Goal: Task Accomplishment & Management: Complete application form

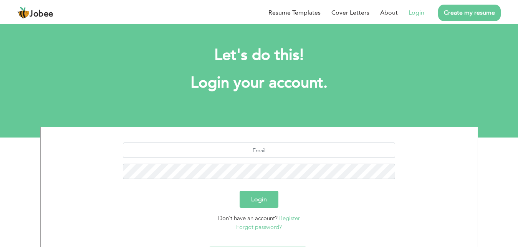
click at [262, 198] on button "Login" at bounding box center [259, 199] width 39 height 17
click at [269, 146] on input "text" at bounding box center [259, 149] width 272 height 15
type input "ahemd"
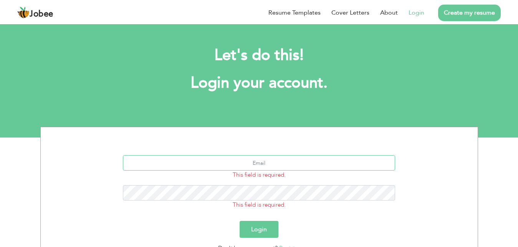
click at [273, 163] on input "text" at bounding box center [259, 162] width 272 height 15
click at [240, 165] on input "ahmed,ghani.ghatti@gmail.com" at bounding box center [259, 162] width 272 height 15
type input "ahmed.ghani.ghatti@gmail.com"
click at [240, 221] on button "Login" at bounding box center [259, 229] width 39 height 17
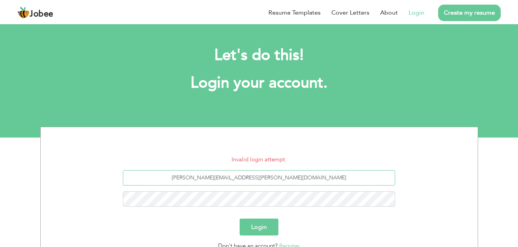
click at [256, 178] on input "ahmed.ghani.ghatti@gmail.com" at bounding box center [259, 177] width 272 height 15
type input "[PERSON_NAME][EMAIL_ADDRESS][PERSON_NAME][PERSON_NAME][DOMAIN_NAME]"
click at [266, 229] on button "Login" at bounding box center [259, 226] width 39 height 17
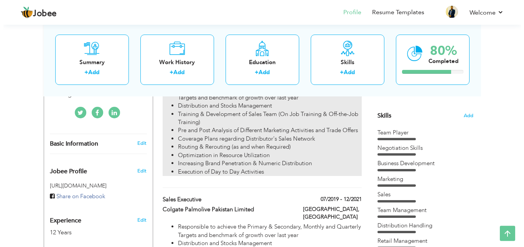
scroll to position [196, 0]
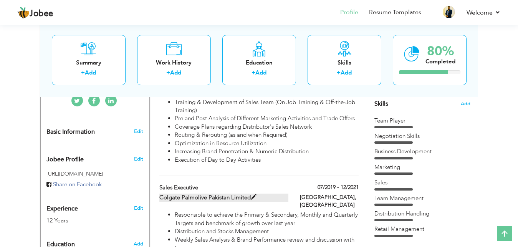
click at [256, 194] on span at bounding box center [254, 197] width 6 height 6
type input "Sales Executive"
type input "Colgate Palmolive Pakistan Limited"
type input "07/2019"
type input "12/2021"
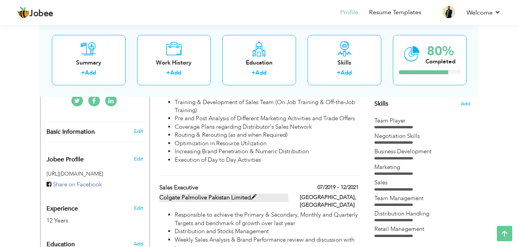
type input "[GEOGRAPHIC_DATA]"
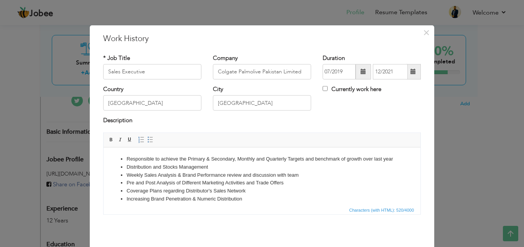
scroll to position [0, 0]
drag, startPoint x: 304, startPoint y: 69, endPoint x: 200, endPoint y: 74, distance: 103.7
click at [202, 73] on div "* Job Title Sales Executive Company Colgate Palmolive Pakistan Limited Duration…" at bounding box center [261, 69] width 329 height 31
click at [361, 71] on span at bounding box center [363, 71] width 5 height 5
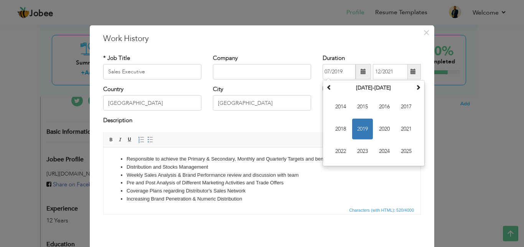
click at [303, 123] on div "Description" at bounding box center [262, 121] width 318 height 10
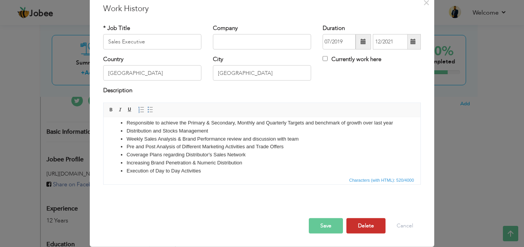
scroll to position [30, 0]
click at [322, 226] on button "Save" at bounding box center [326, 225] width 34 height 15
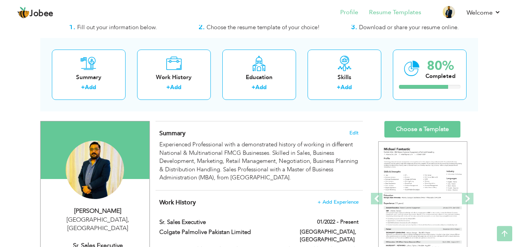
scroll to position [0, 0]
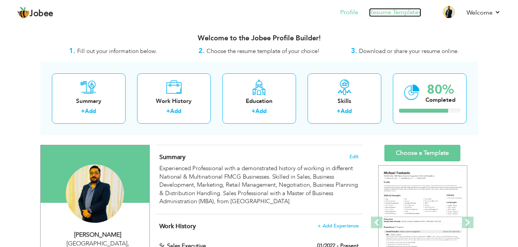
click at [383, 13] on link "Resume Templates" at bounding box center [395, 12] width 52 height 9
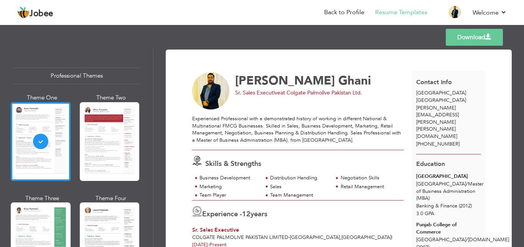
click at [412, 44] on div "Templates Download" at bounding box center [262, 37] width 524 height 25
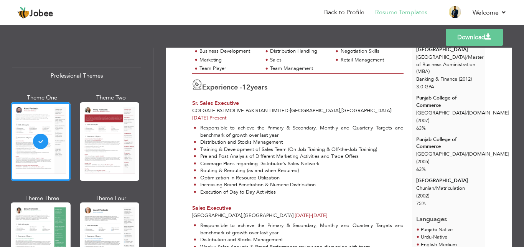
scroll to position [92, 0]
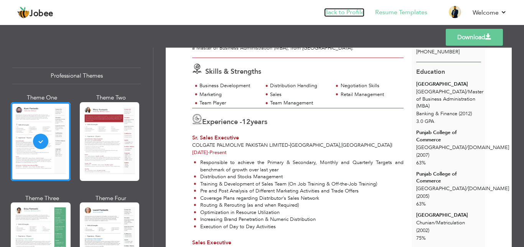
click at [354, 10] on link "Back to Profile" at bounding box center [344, 12] width 40 height 9
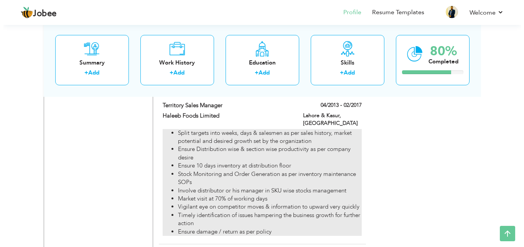
scroll to position [822, 0]
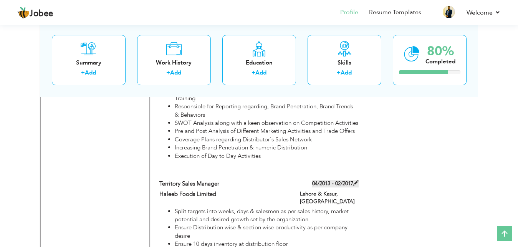
click at [357, 180] on span at bounding box center [355, 182] width 5 height 5
type input "Territory Sales Manager"
type input "Haleeb Foods Limited"
type input "04/2013"
type input "02/2017"
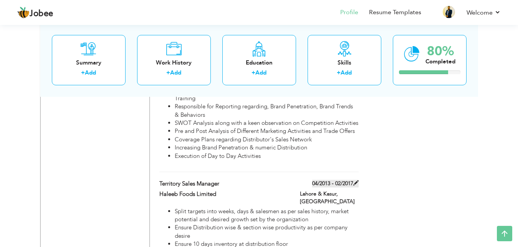
type input "[GEOGRAPHIC_DATA]"
type input "Lahore & Kasur"
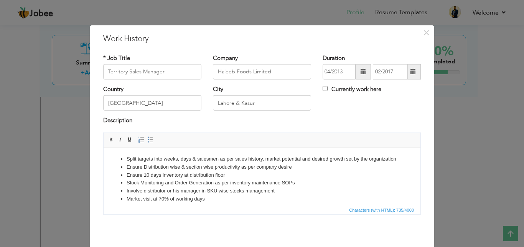
scroll to position [0, 0]
click at [411, 74] on span at bounding box center [413, 71] width 5 height 5
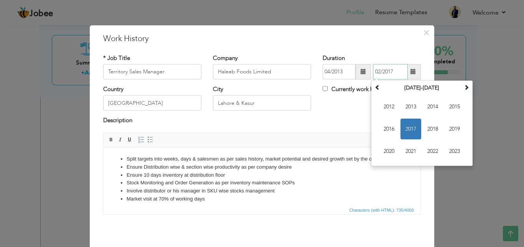
click at [405, 129] on span "2017" at bounding box center [411, 129] width 21 height 21
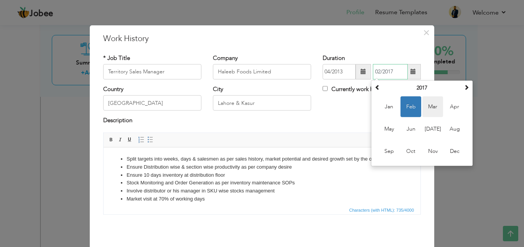
click at [429, 106] on span "Mar" at bounding box center [433, 106] width 21 height 21
type input "03/2017"
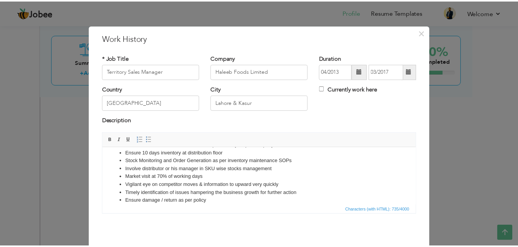
scroll to position [30, 0]
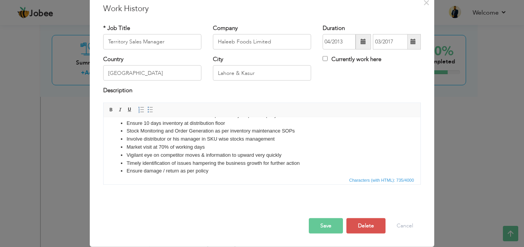
click at [328, 229] on button "Save" at bounding box center [326, 225] width 34 height 15
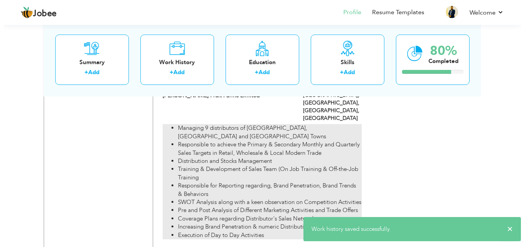
scroll to position [666, 0]
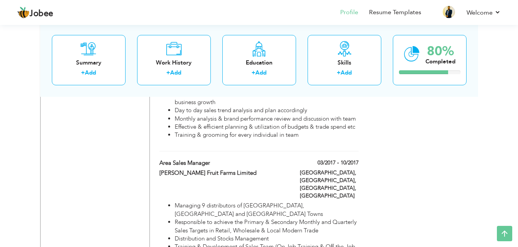
click at [360, 159] on div "03/2017 - 10/2017" at bounding box center [329, 164] width 70 height 10
type input "Area Sales Manager"
type input "[PERSON_NAME] Fruit Farms Limited"
type input "03/2017"
type input "10/2017"
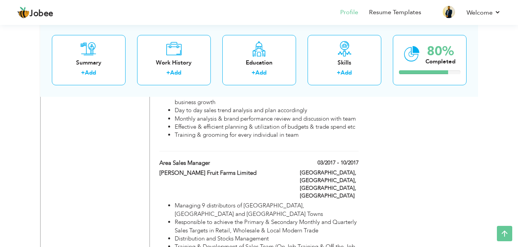
type input "Lahore, Kasur, Sheikhupura"
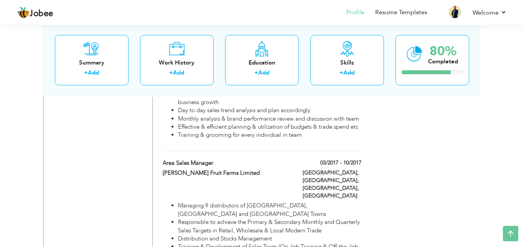
scroll to position [0, 0]
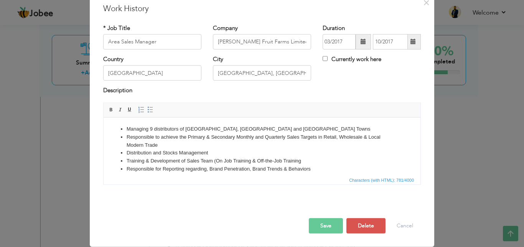
click at [411, 44] on span at bounding box center [413, 41] width 5 height 5
click at [337, 102] on div "Description" at bounding box center [261, 94] width 329 height 16
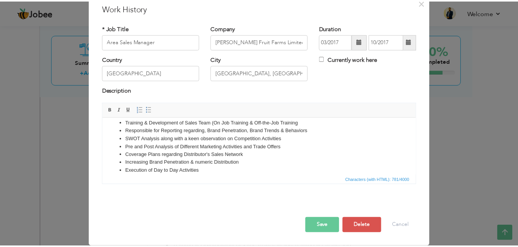
scroll to position [30, 0]
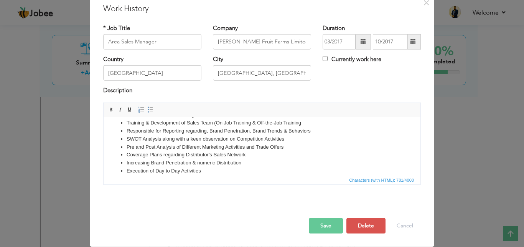
click at [323, 228] on button "Save" at bounding box center [326, 225] width 34 height 15
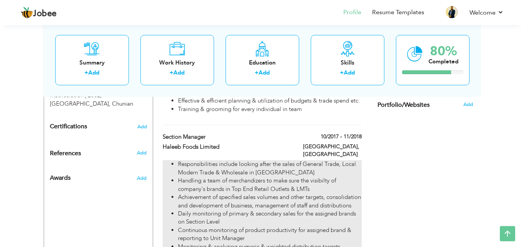
scroll to position [470, 0]
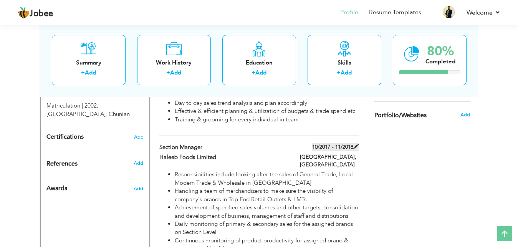
click at [356, 144] on span at bounding box center [355, 146] width 5 height 5
type input "Section Manager"
type input "Haleeb Foods Limited"
type input "10/2017"
type input "11/2018"
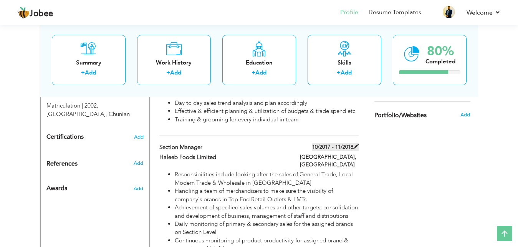
type input "[GEOGRAPHIC_DATA]"
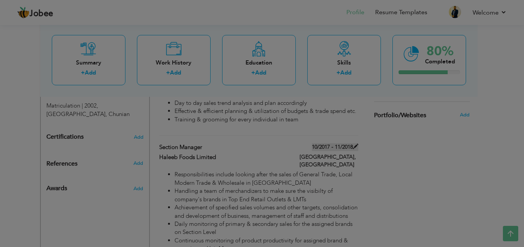
scroll to position [0, 0]
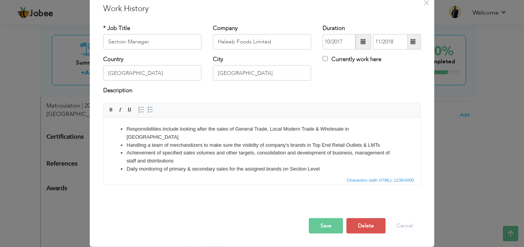
click at [411, 44] on span at bounding box center [413, 41] width 5 height 5
click at [349, 86] on div "Country Pakistan City Lahore Currently work here" at bounding box center [261, 70] width 329 height 31
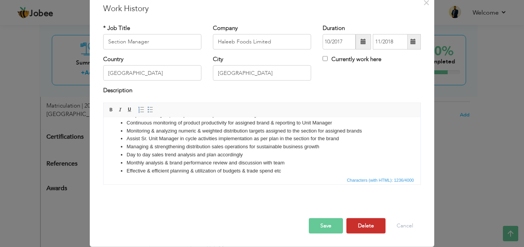
scroll to position [30, 0]
click at [334, 225] on button "Save" at bounding box center [326, 225] width 34 height 15
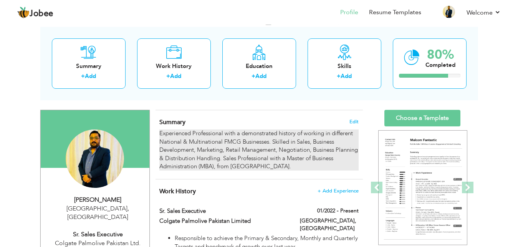
scroll to position [39, 0]
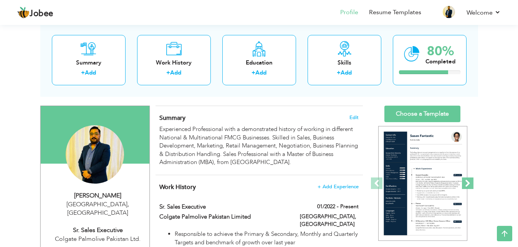
click at [466, 185] on span at bounding box center [468, 183] width 12 height 12
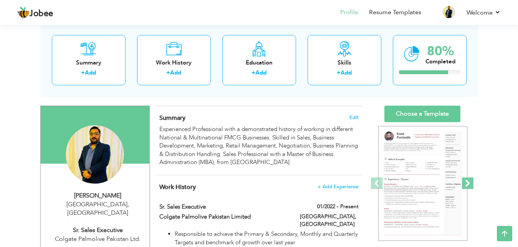
click at [466, 185] on span at bounding box center [468, 183] width 12 height 12
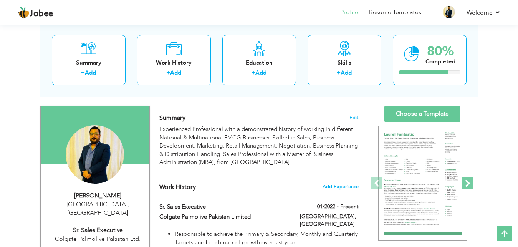
click at [468, 183] on span at bounding box center [468, 183] width 12 height 12
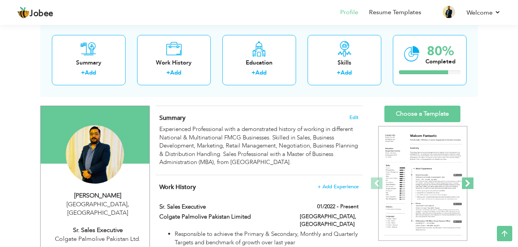
click at [467, 184] on span at bounding box center [468, 183] width 12 height 12
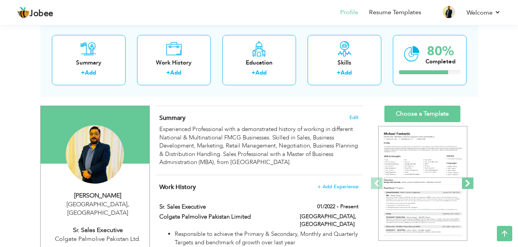
click at [467, 184] on span at bounding box center [468, 183] width 12 height 12
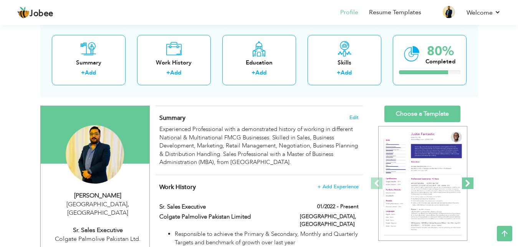
click at [468, 182] on span at bounding box center [468, 183] width 12 height 12
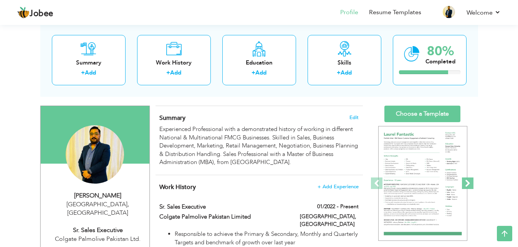
click at [468, 182] on span at bounding box center [468, 183] width 12 height 12
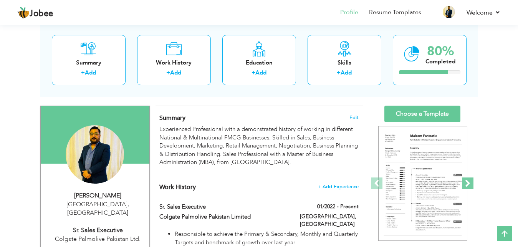
click at [468, 182] on span at bounding box center [468, 183] width 12 height 12
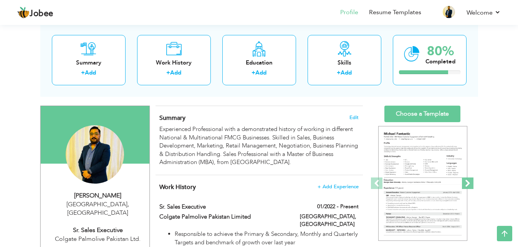
click at [468, 182] on span at bounding box center [468, 183] width 12 height 12
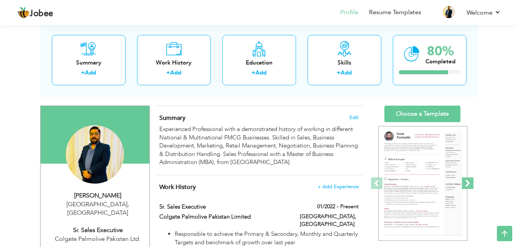
click at [468, 182] on span at bounding box center [468, 183] width 12 height 12
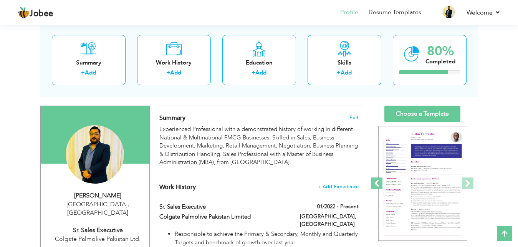
click at [377, 181] on span at bounding box center [377, 183] width 12 height 12
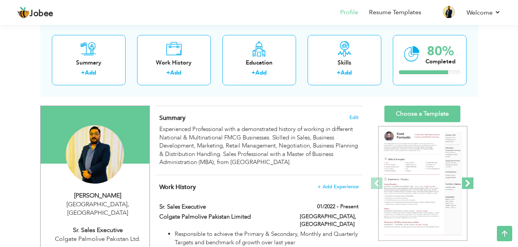
click at [464, 182] on span at bounding box center [468, 183] width 12 height 12
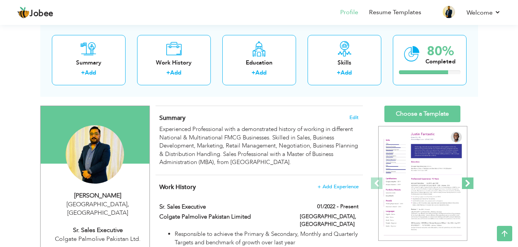
click at [464, 182] on span at bounding box center [468, 183] width 12 height 12
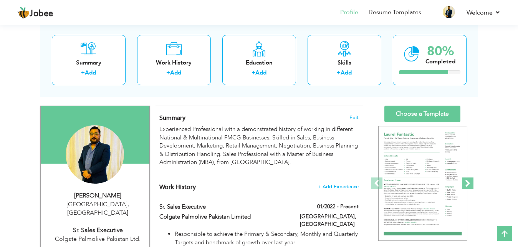
click at [465, 182] on span at bounding box center [468, 183] width 12 height 12
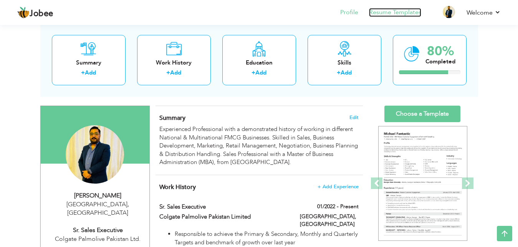
click at [385, 13] on link "Resume Templates" at bounding box center [395, 12] width 52 height 9
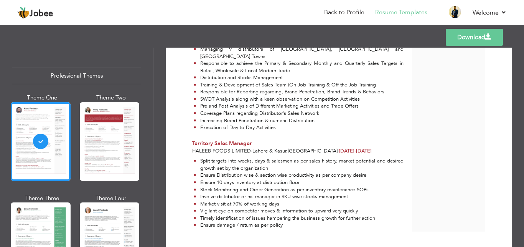
scroll to position [440, 0]
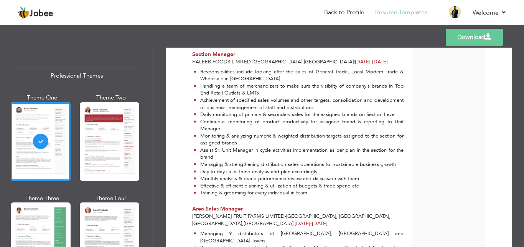
click at [471, 36] on link "Download" at bounding box center [474, 37] width 57 height 17
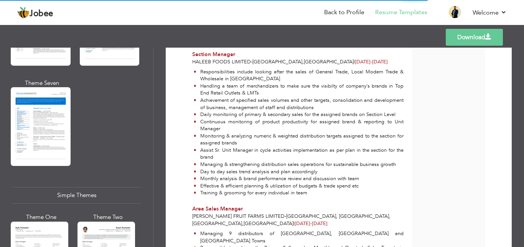
scroll to position [1244, 0]
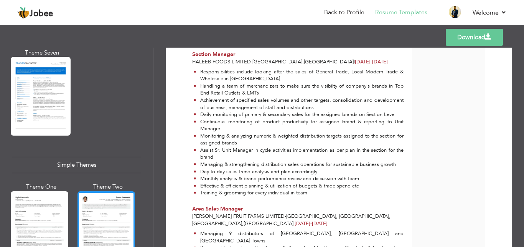
click at [95, 191] on div at bounding box center [107, 229] width 58 height 76
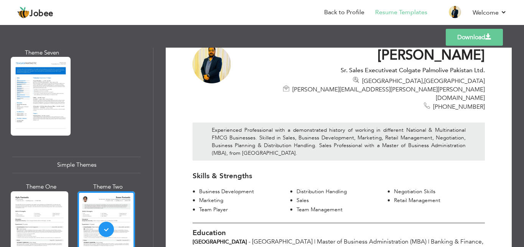
scroll to position [0, 0]
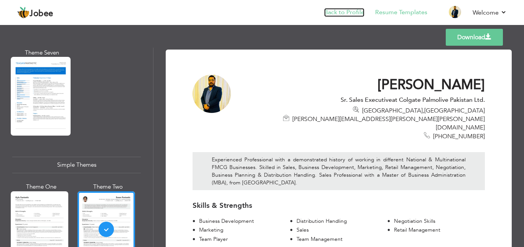
click at [347, 16] on link "Back to Profile" at bounding box center [344, 12] width 40 height 9
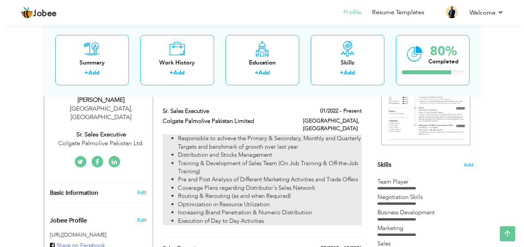
scroll to position [117, 0]
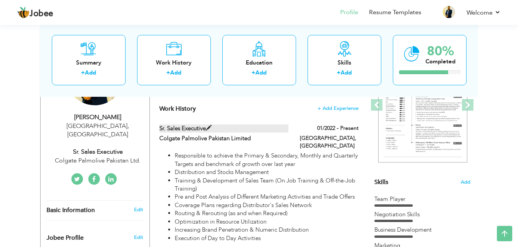
click at [211, 128] on span at bounding box center [209, 128] width 6 height 6
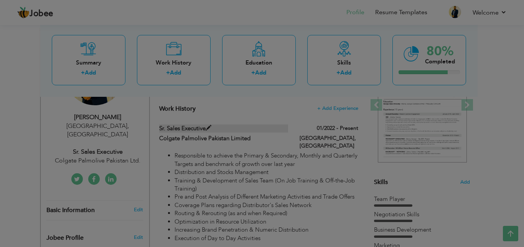
scroll to position [0, 0]
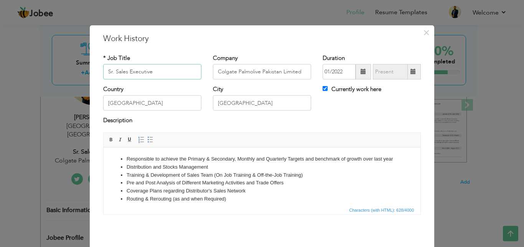
click at [110, 73] on input "Sr. Sales Executive" at bounding box center [152, 71] width 98 height 15
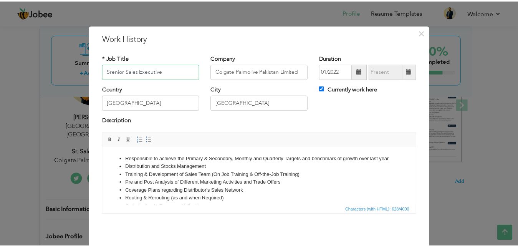
scroll to position [30, 0]
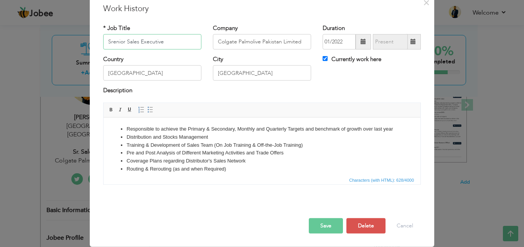
type input "Srenior Sales Executive"
click at [324, 227] on button "Save" at bounding box center [326, 225] width 34 height 15
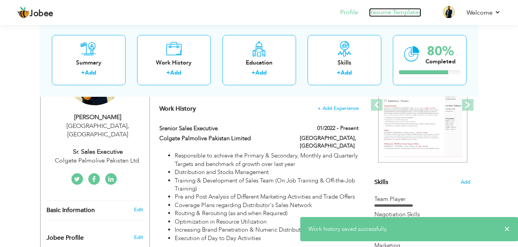
click at [391, 15] on link "Resume Templates" at bounding box center [395, 12] width 52 height 9
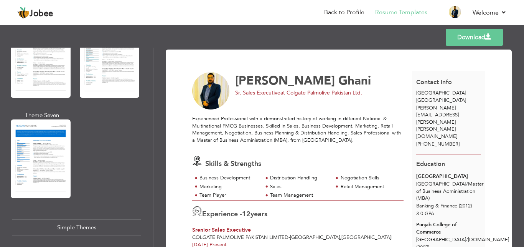
scroll to position [1198, 0]
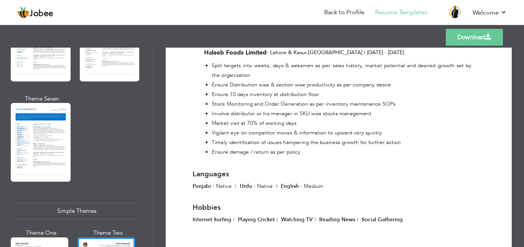
scroll to position [1329, 0]
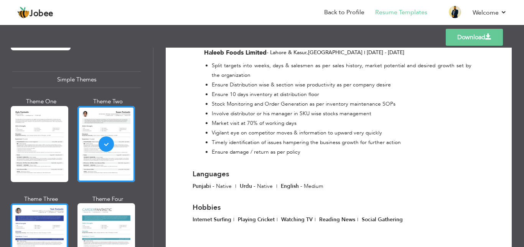
click at [53, 203] on div at bounding box center [40, 241] width 58 height 76
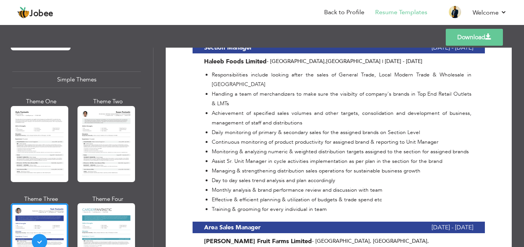
scroll to position [921, 0]
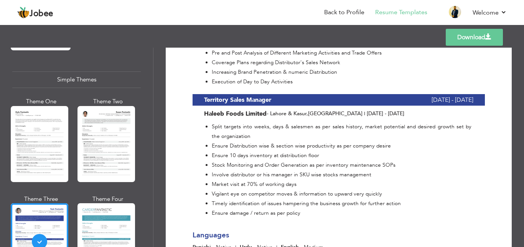
click at [454, 38] on link "Download" at bounding box center [474, 37] width 57 height 17
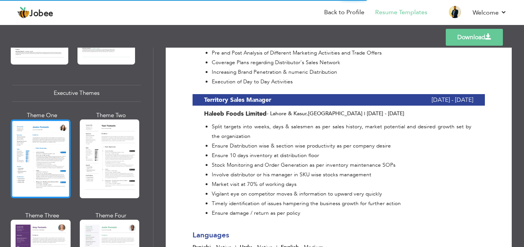
scroll to position [638, 0]
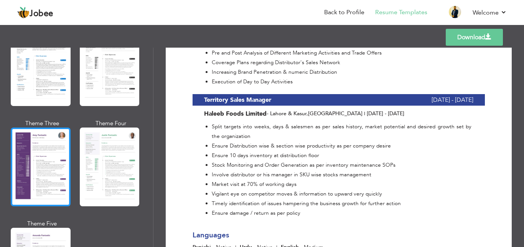
click at [55, 131] on div at bounding box center [41, 166] width 60 height 79
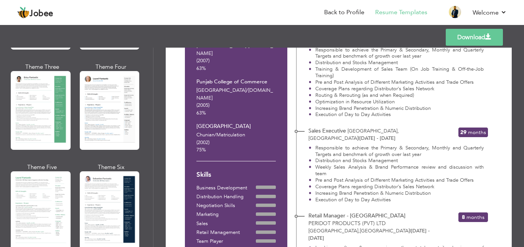
scroll to position [0, 0]
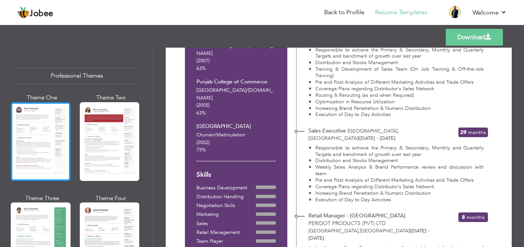
click at [43, 136] on div at bounding box center [41, 141] width 60 height 79
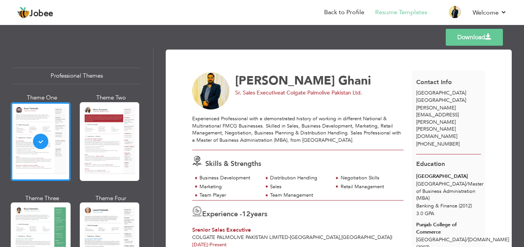
scroll to position [184, 0]
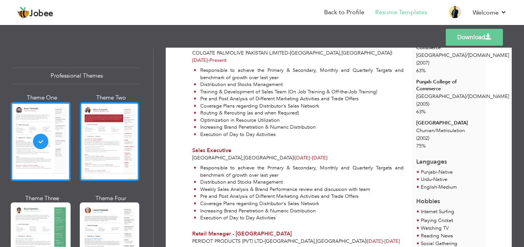
click at [90, 140] on div at bounding box center [110, 141] width 60 height 79
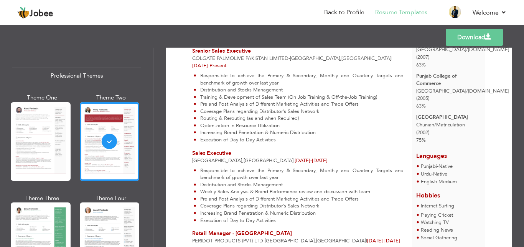
scroll to position [0, 0]
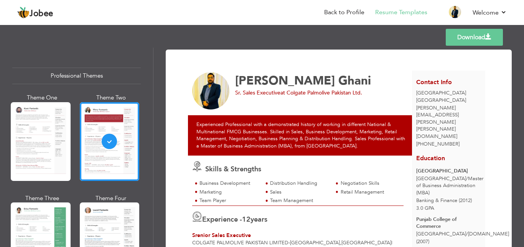
click at [477, 38] on link "Download" at bounding box center [474, 37] width 57 height 17
click at [92, 220] on div at bounding box center [110, 241] width 60 height 79
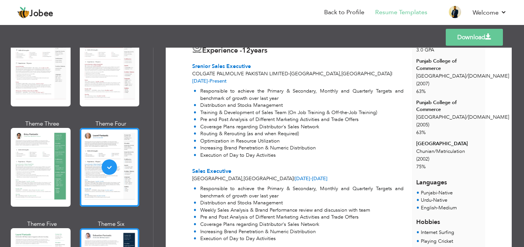
scroll to position [92, 0]
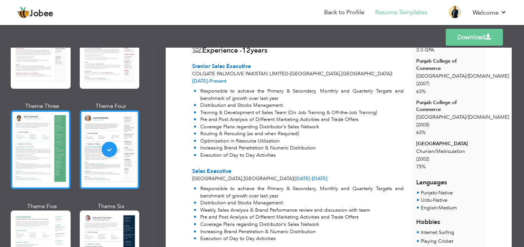
click at [56, 166] on div at bounding box center [41, 149] width 60 height 79
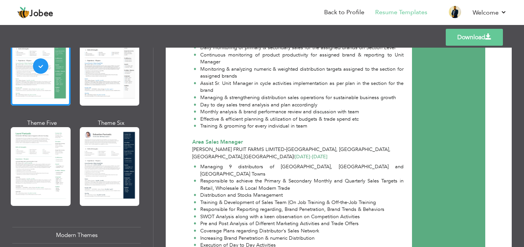
scroll to position [230, 0]
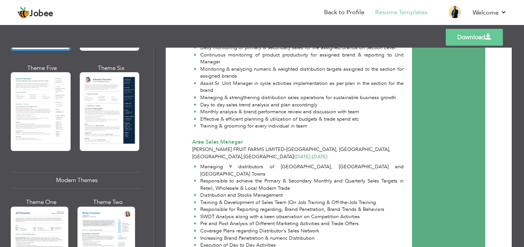
click at [194, 146] on div "Mitchell's Fruit Farms Limited - Lahore, Kasur, Sheikhupura , Pakistan | Mar 20…" at bounding box center [297, 153] width 211 height 14
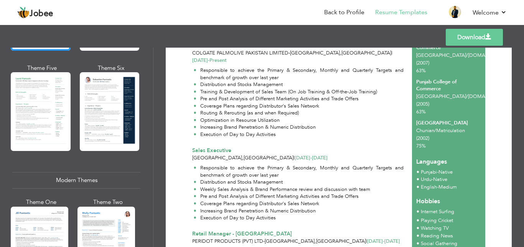
scroll to position [322, 0]
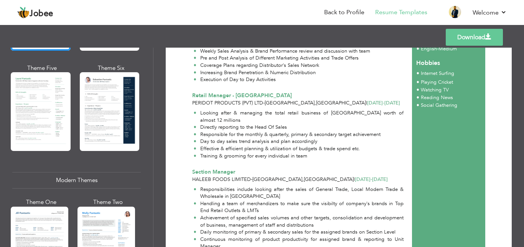
click at [461, 42] on link "Download" at bounding box center [474, 37] width 57 height 17
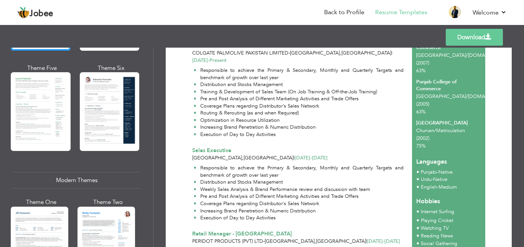
scroll to position [0, 0]
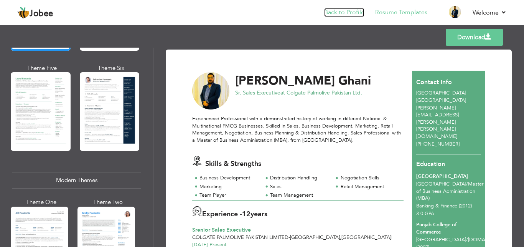
click at [343, 10] on link "Back to Profile" at bounding box center [344, 12] width 40 height 9
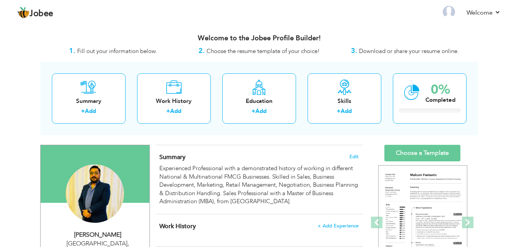
select select "?"
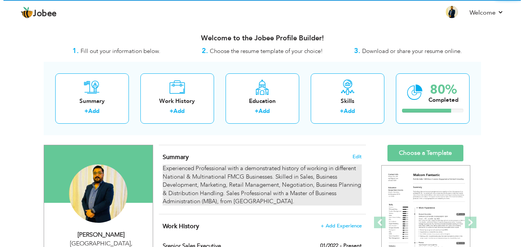
scroll to position [78, 0]
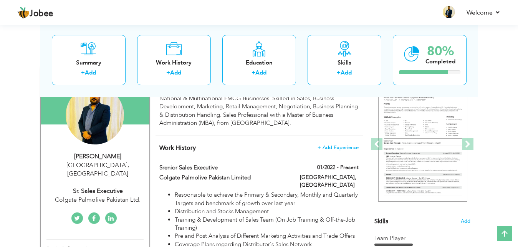
click at [102, 187] on div "Sr. Sales Executive" at bounding box center [97, 191] width 103 height 9
type input "[PERSON_NAME]"
type input "Ghani"
type input "[PHONE_NUMBER]"
select select "number:166"
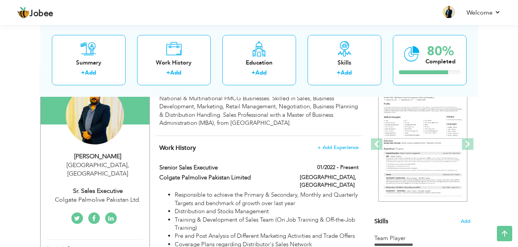
type input "[GEOGRAPHIC_DATA]"
select select "number:14"
type input "Colgate Palmolive Pakistan Ltd."
type input "Sr. Sales Executive"
type input "www.linkedin.com/in/ahmed-ghani-15270543"
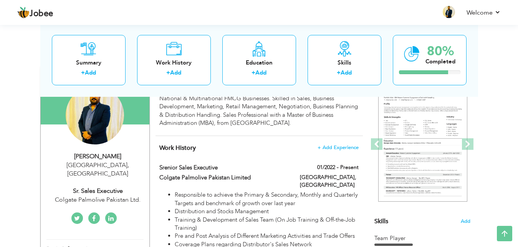
type input "https://www.facebook.com/Ahmed.Ghani.Bhatti"
type input "https://twitter.com/AhmedGBhatti"
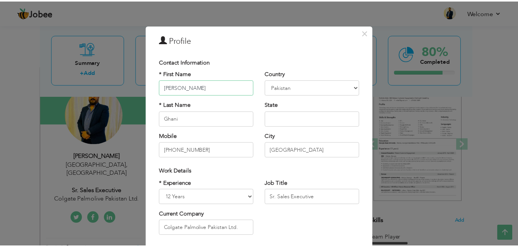
scroll to position [92, 0]
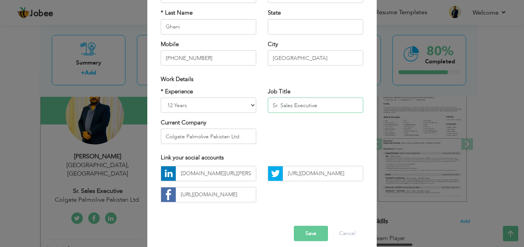
click at [277, 106] on input "Sr. Sales Executive" at bounding box center [316, 104] width 96 height 15
type input "Senior Sales Executive"
click at [306, 231] on button "Save" at bounding box center [311, 233] width 34 height 15
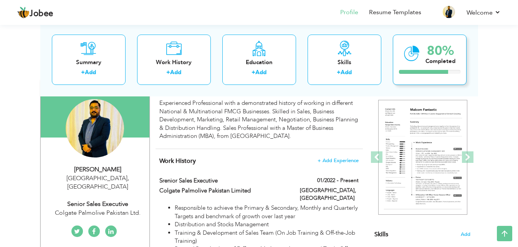
scroll to position [39, 0]
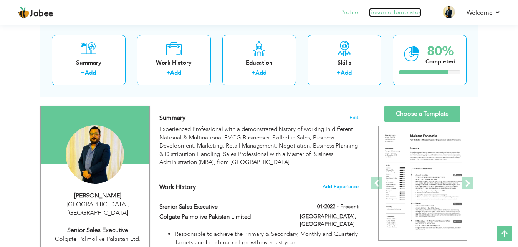
click at [393, 15] on link "Resume Templates" at bounding box center [395, 12] width 52 height 9
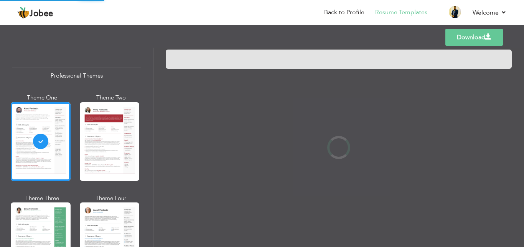
click at [98, 136] on div "Professional Themes Theme One Theme Two Theme Three Theme Four" at bounding box center [262, 147] width 524 height 199
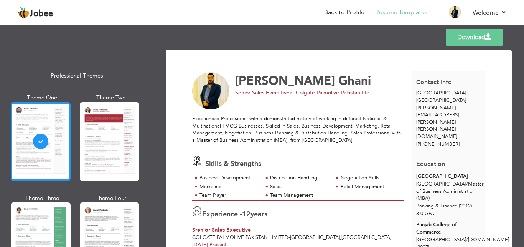
click at [51, 118] on div at bounding box center [41, 141] width 60 height 79
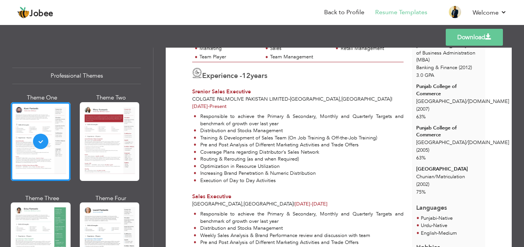
scroll to position [322, 0]
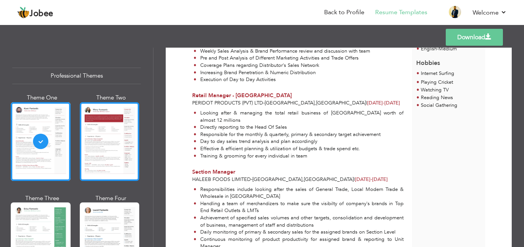
click at [114, 143] on div at bounding box center [110, 141] width 60 height 79
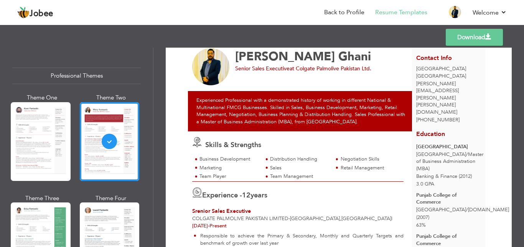
scroll to position [0, 0]
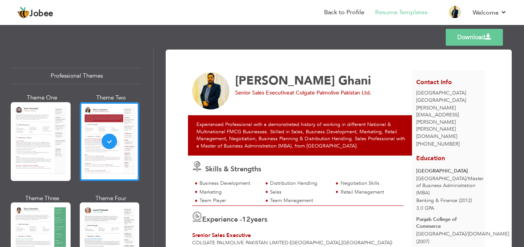
click at [477, 38] on link "Download" at bounding box center [474, 37] width 57 height 17
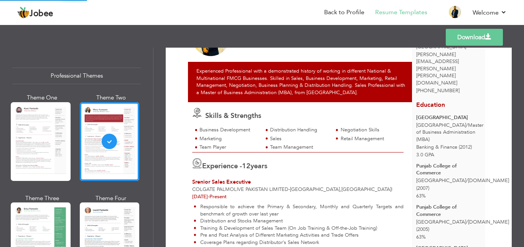
scroll to position [184, 0]
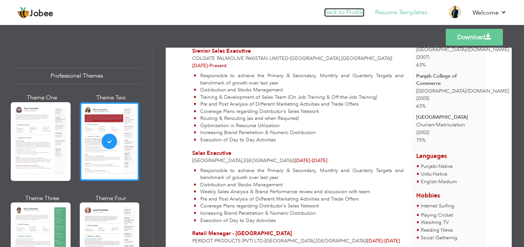
click at [342, 12] on link "Back to Profile" at bounding box center [344, 12] width 40 height 9
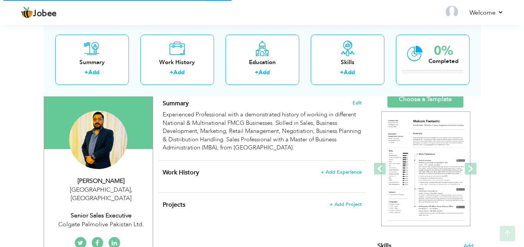
scroll to position [78, 0]
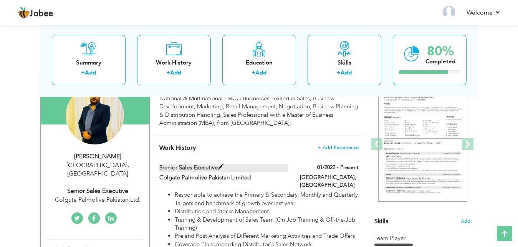
click at [223, 167] on span at bounding box center [221, 167] width 6 height 6
type input "Srenior Sales Executive"
type input "Colgate Palmolive Pakistan Limited"
type input "01/2022"
type input "[GEOGRAPHIC_DATA]"
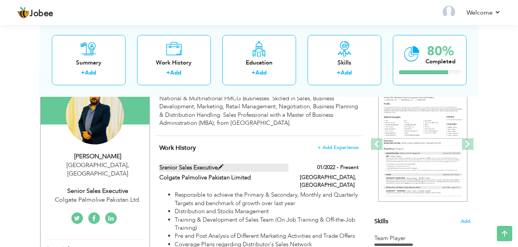
type input "[GEOGRAPHIC_DATA]"
checkbox input "true"
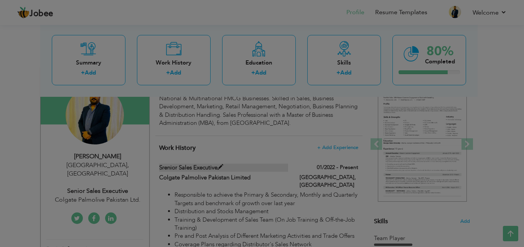
scroll to position [0, 0]
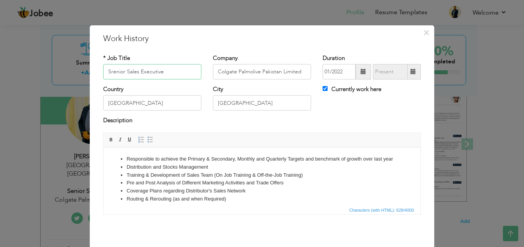
click at [111, 72] on input "Srenior Sales Executive" at bounding box center [152, 71] width 98 height 15
type input "Senior Sales Executive"
click at [164, 112] on div "Country Pakistan" at bounding box center [152, 100] width 110 height 31
click at [128, 160] on li "Responsible to achieve the Primary & Secondary, Monthly and Quarterly Targets a…" at bounding box center [262, 159] width 271 height 8
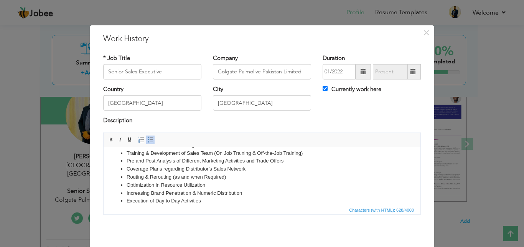
scroll to position [8, 0]
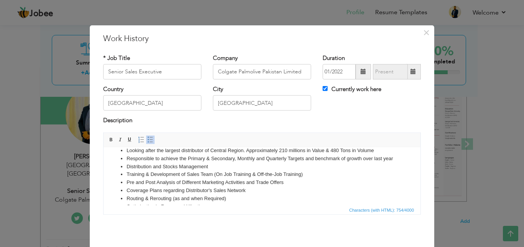
click at [337, 149] on li "Looking after the largest distributor of Central Region. Approximately 210 mill…" at bounding box center [262, 150] width 271 height 8
click at [308, 186] on li "Pre and Post Analysis of Different Marketing Activities and Trade Offers" at bounding box center [262, 182] width 271 height 8
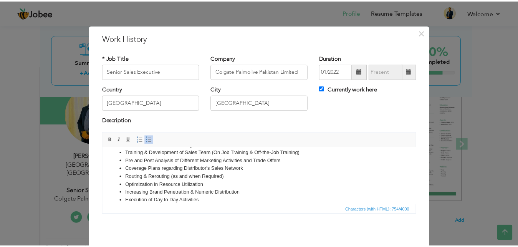
scroll to position [30, 0]
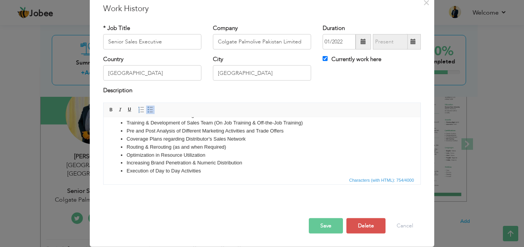
click at [311, 225] on button "Save" at bounding box center [326, 225] width 34 height 15
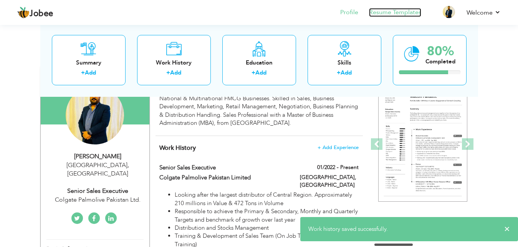
click at [391, 11] on link "Resume Templates" at bounding box center [395, 12] width 52 height 9
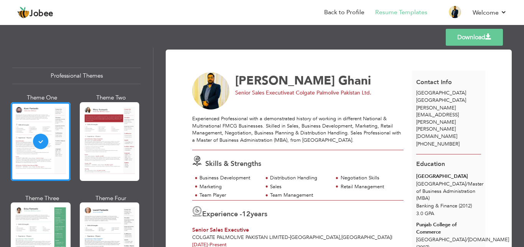
click at [111, 137] on div at bounding box center [110, 141] width 60 height 79
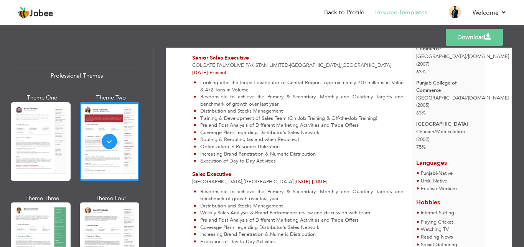
scroll to position [138, 0]
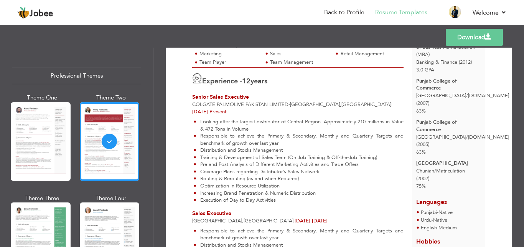
click at [458, 37] on link "Download" at bounding box center [474, 37] width 57 height 17
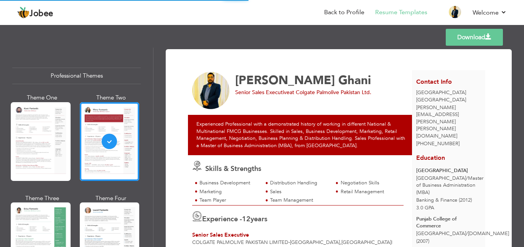
scroll to position [0, 0]
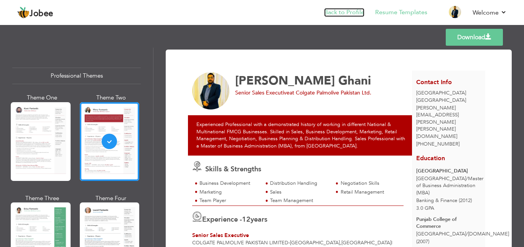
click at [352, 13] on link "Back to Profile" at bounding box center [344, 12] width 40 height 9
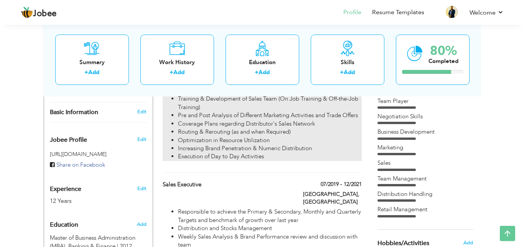
scroll to position [235, 0]
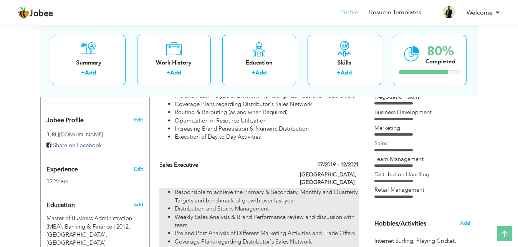
click at [336, 188] on li "Responsible to achieve the Primary & Secondary, Monthly and Quarterly Targets a…" at bounding box center [266, 196] width 183 height 17
type input "Sales Executive"
type input "07/2019"
type input "12/2021"
type input "[GEOGRAPHIC_DATA]"
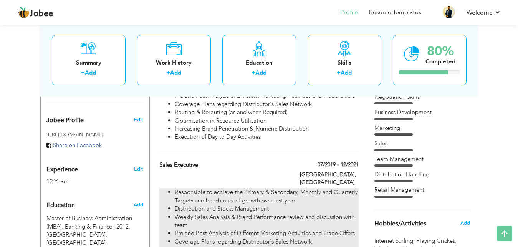
type input "[GEOGRAPHIC_DATA]"
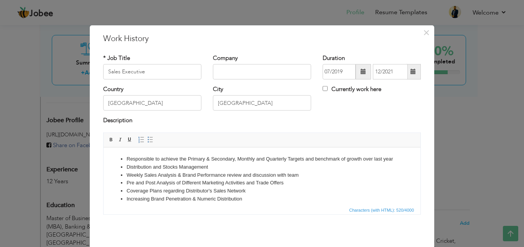
scroll to position [0, 0]
click at [265, 195] on li "Coverage Plans regarding Distributor's Sales Network" at bounding box center [262, 191] width 271 height 8
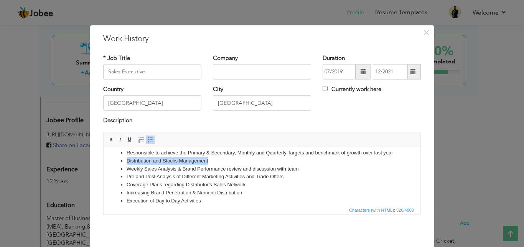
drag, startPoint x: 218, startPoint y: 160, endPoint x: 116, endPoint y: 157, distance: 102.9
click at [116, 157] on ul "Responsible to achieve the Primary & Secondary, Monthly and Quarterly Targets a…" at bounding box center [262, 177] width 302 height 56
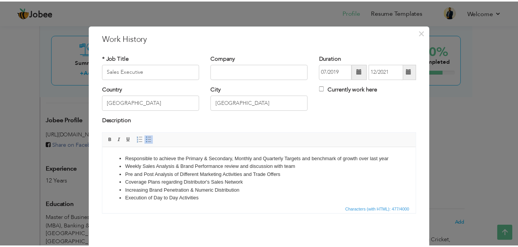
scroll to position [30, 0]
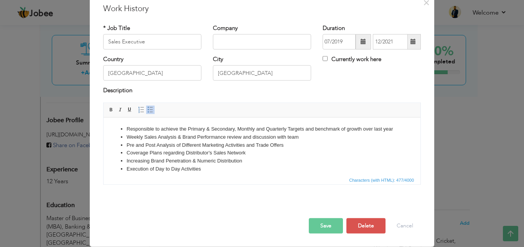
click at [327, 226] on button "Save" at bounding box center [326, 225] width 34 height 15
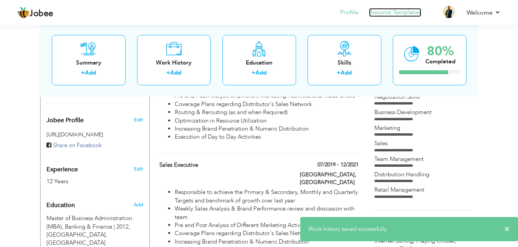
click at [383, 13] on link "Resume Templates" at bounding box center [395, 12] width 52 height 9
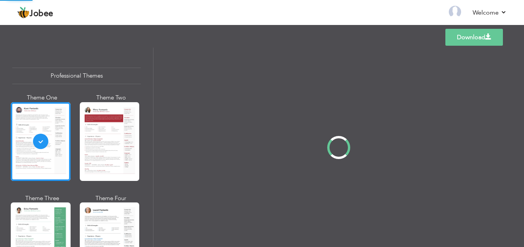
click at [118, 144] on div "Professional Themes Theme One Theme Two Theme Three Theme Four" at bounding box center [262, 147] width 524 height 199
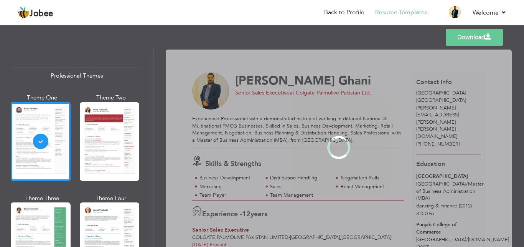
click at [118, 144] on div at bounding box center [110, 141] width 60 height 79
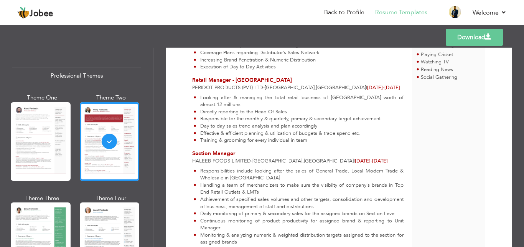
scroll to position [415, 0]
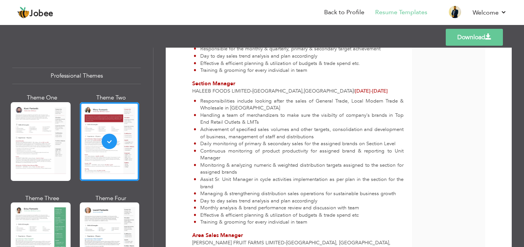
click at [459, 39] on link "Download" at bounding box center [474, 37] width 57 height 17
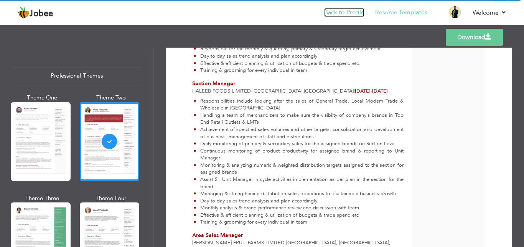
click at [348, 12] on link "Back to Profile" at bounding box center [344, 12] width 40 height 9
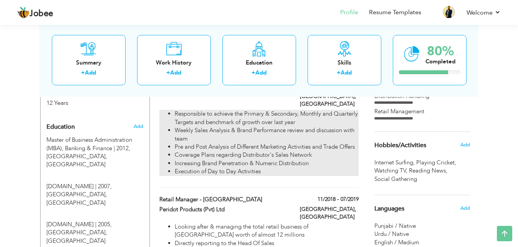
scroll to position [313, 0]
click at [261, 159] on li "Increasing Brand Penetration & Numeric Distribution" at bounding box center [266, 163] width 183 height 8
type input "Sales Executive"
type input "07/2019"
type input "12/2021"
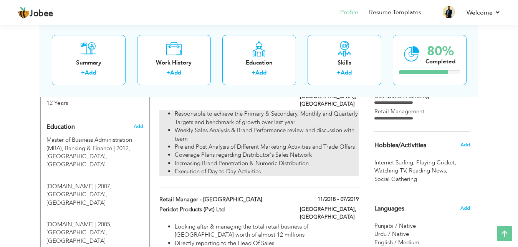
type input "[GEOGRAPHIC_DATA]"
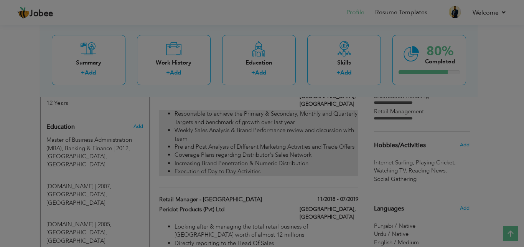
scroll to position [0, 0]
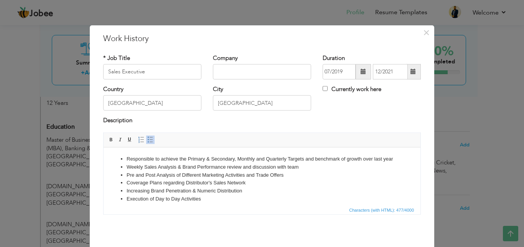
click at [193, 163] on li "Responsible to achieve the Primary & Secondary, Monthly and Quarterly Targets a…" at bounding box center [262, 159] width 271 height 8
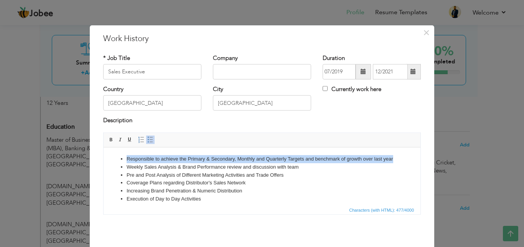
drag, startPoint x: 138, startPoint y: 161, endPoint x: 113, endPoint y: 154, distance: 26.0
click at [113, 155] on ul "Responsible to achieve the Primary & Secondary, Monthly and Quarterly Targets a…" at bounding box center [262, 179] width 302 height 48
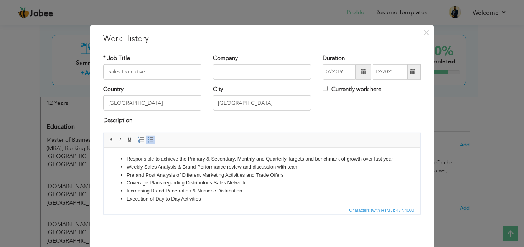
scroll to position [0, 0]
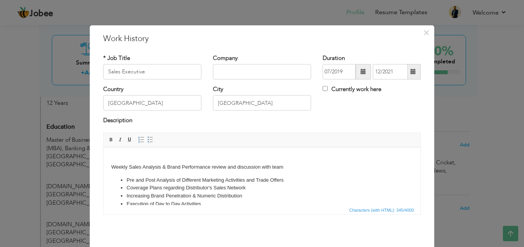
click at [139, 178] on li "Pre and Post Analysis of Different Marketing Activities and Trade Offers" at bounding box center [262, 180] width 271 height 8
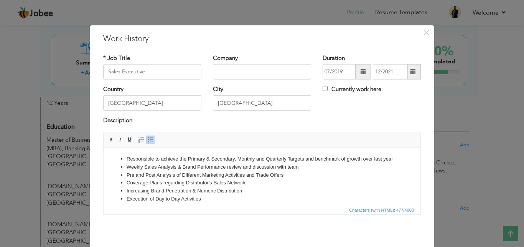
click at [322, 198] on li "Execution of Day to Day Activities" at bounding box center [262, 199] width 271 height 8
click at [127, 167] on li "Weekly Sales Analysis & Brand Performance review and discussion with team" at bounding box center [262, 167] width 271 height 8
click at [188, 165] on li "Weekly Sales Analysis & Brand Performance review and discussion with team" at bounding box center [262, 167] width 271 height 8
click at [127, 165] on li "Weekly Sales Analysis & Brand Performance review and discussion with team" at bounding box center [262, 167] width 271 height 8
click at [127, 166] on li "Weekly Sales Analysis & Brand Performance review and discussion with team" at bounding box center [262, 167] width 271 height 8
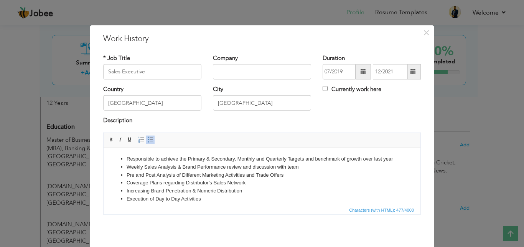
drag, startPoint x: 128, startPoint y: 162, endPoint x: 129, endPoint y: 167, distance: 5.0
click at [128, 162] on li "Responsible to achieve the Primary & Secondary, Monthly and Quarterly Targets a…" at bounding box center [262, 159] width 271 height 8
click at [130, 167] on li "Weekly Sales Analysis & Brand Performance review and discussion with team" at bounding box center [262, 167] width 271 height 8
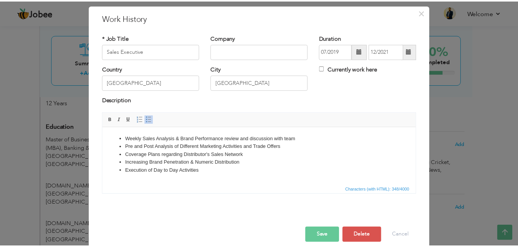
scroll to position [30, 0]
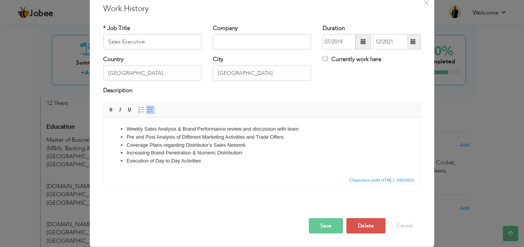
click at [321, 223] on button "Save" at bounding box center [326, 225] width 34 height 15
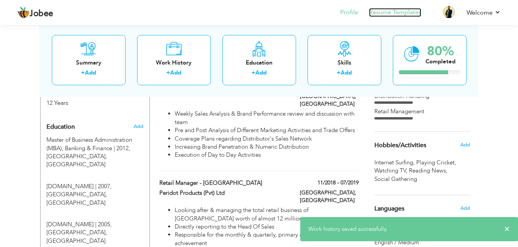
click at [398, 15] on link "Resume Templates" at bounding box center [395, 12] width 52 height 9
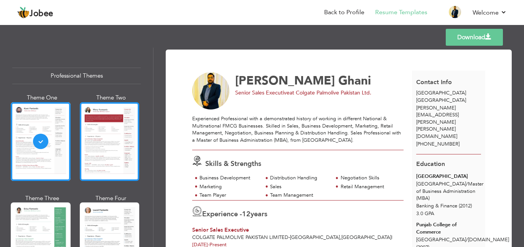
click at [93, 154] on div at bounding box center [110, 141] width 60 height 79
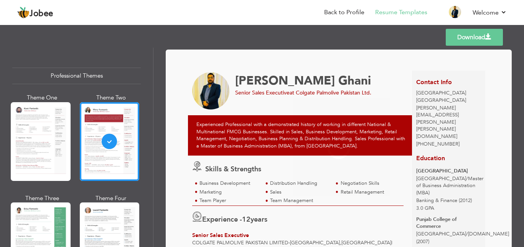
click at [485, 35] on link "Download" at bounding box center [474, 37] width 57 height 17
click at [349, 14] on link "Back to Profile" at bounding box center [344, 12] width 40 height 9
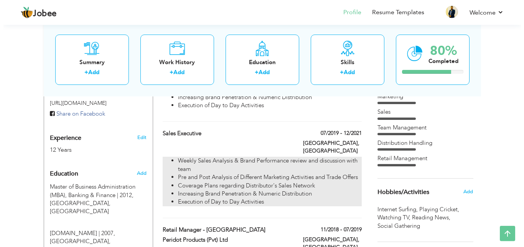
scroll to position [235, 0]
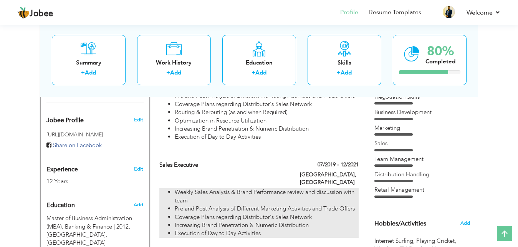
click at [268, 188] on li "Weekly Sales Analysis & Brand Performance review and discussion with team" at bounding box center [266, 196] width 183 height 17
type input "Sales Executive"
type input "07/2019"
type input "12/2021"
type input "[GEOGRAPHIC_DATA]"
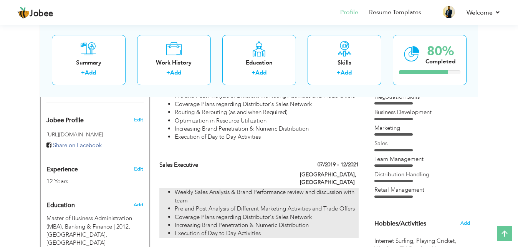
type input "[GEOGRAPHIC_DATA]"
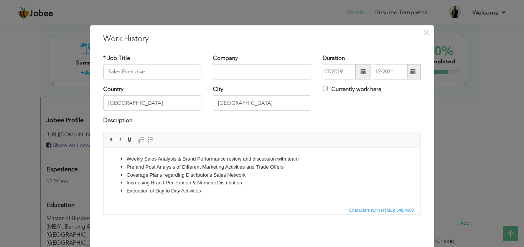
scroll to position [0, 0]
click at [127, 157] on li "Weekly Sales Analysis & Brand Performance review and discussion with team" at bounding box center [262, 159] width 271 height 8
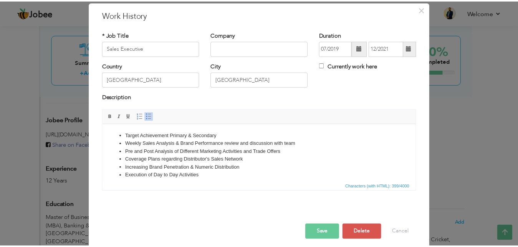
scroll to position [30, 0]
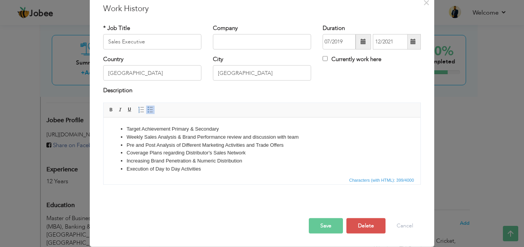
click at [330, 223] on button "Save" at bounding box center [326, 225] width 34 height 15
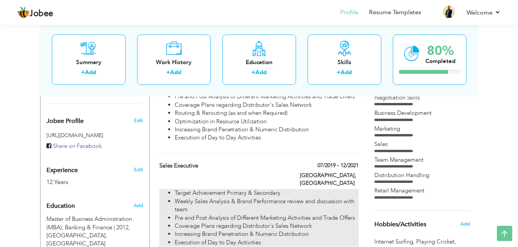
scroll to position [235, 0]
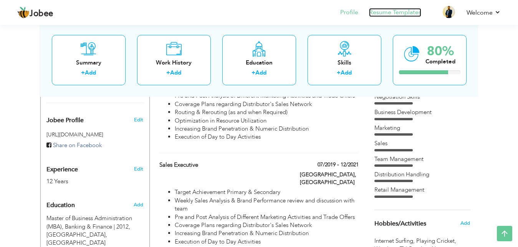
click at [397, 12] on link "Resume Templates" at bounding box center [395, 12] width 52 height 9
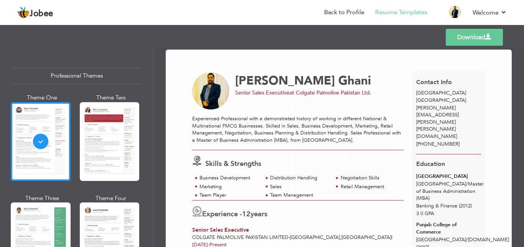
click at [114, 136] on div at bounding box center [110, 141] width 60 height 79
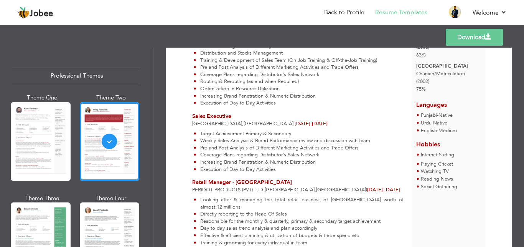
scroll to position [276, 0]
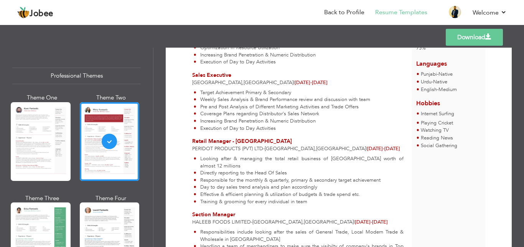
click at [456, 40] on link "Download" at bounding box center [474, 37] width 57 height 17
